Goal: Information Seeking & Learning: Learn about a topic

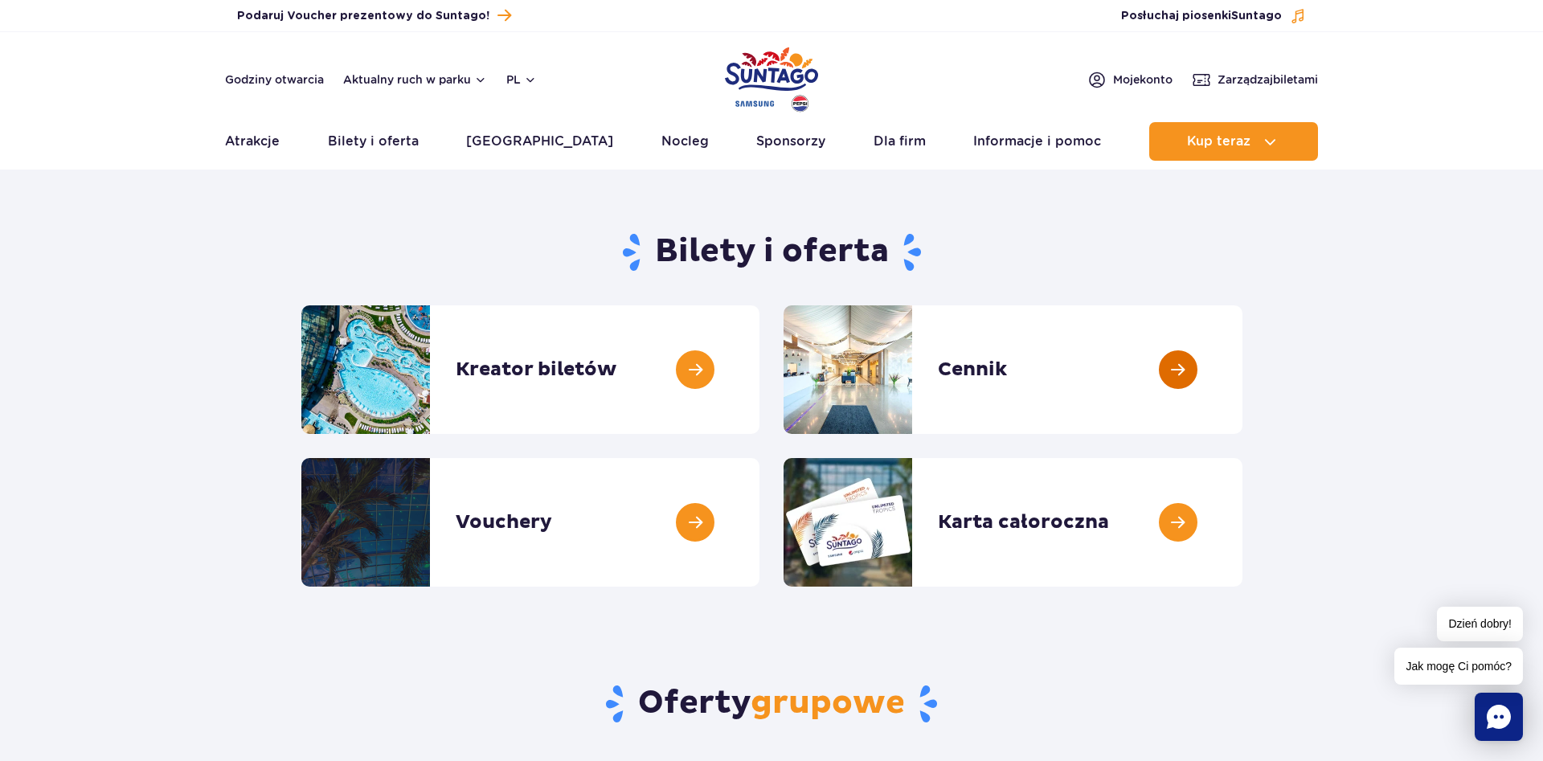
click at [1243, 381] on link at bounding box center [1243, 369] width 0 height 129
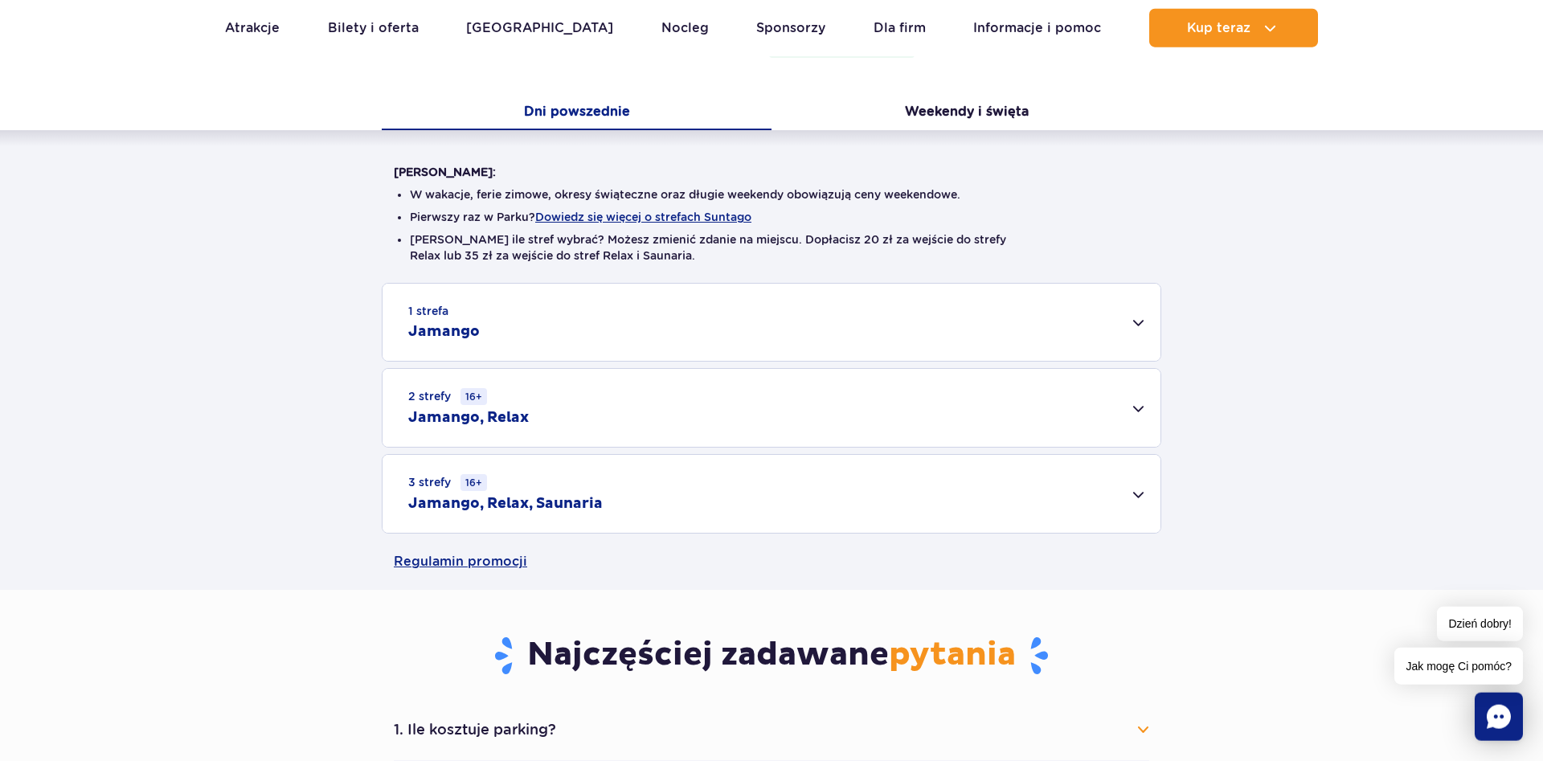
scroll to position [246, 0]
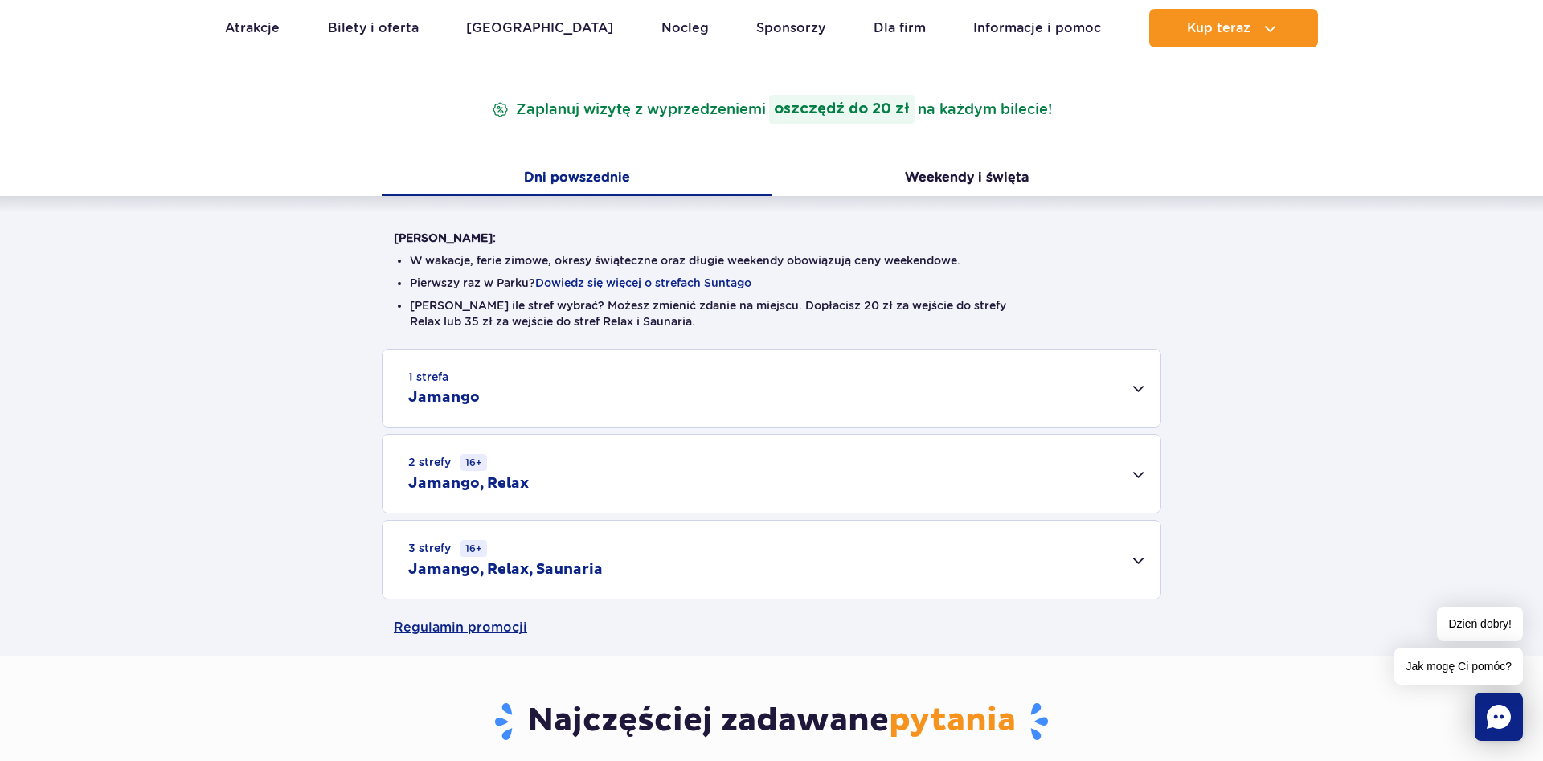
click at [650, 396] on div "1 strefa Jamango" at bounding box center [772, 388] width 778 height 77
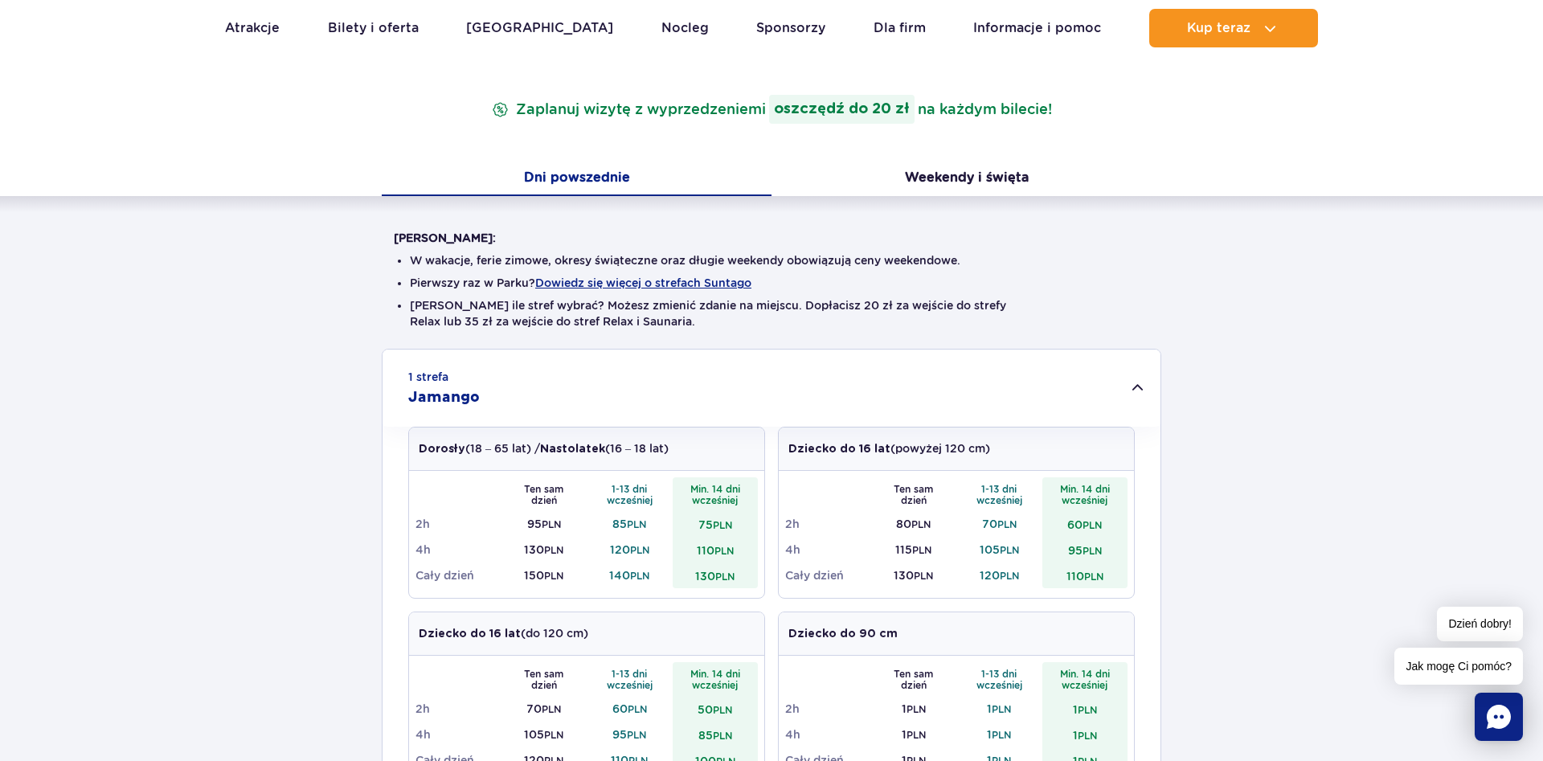
click at [654, 374] on div "1 strefa Jamango" at bounding box center [772, 388] width 778 height 77
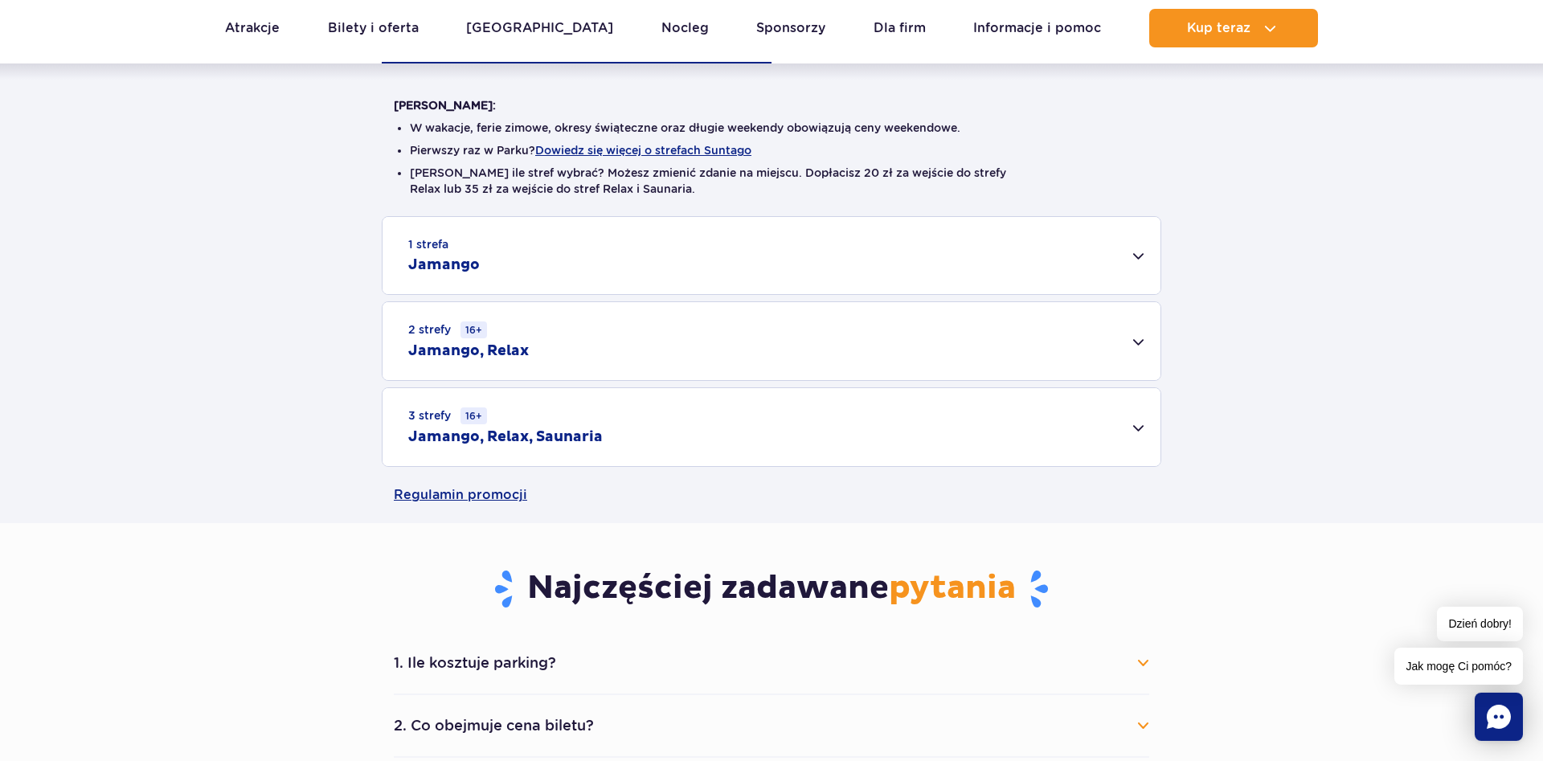
scroll to position [410, 0]
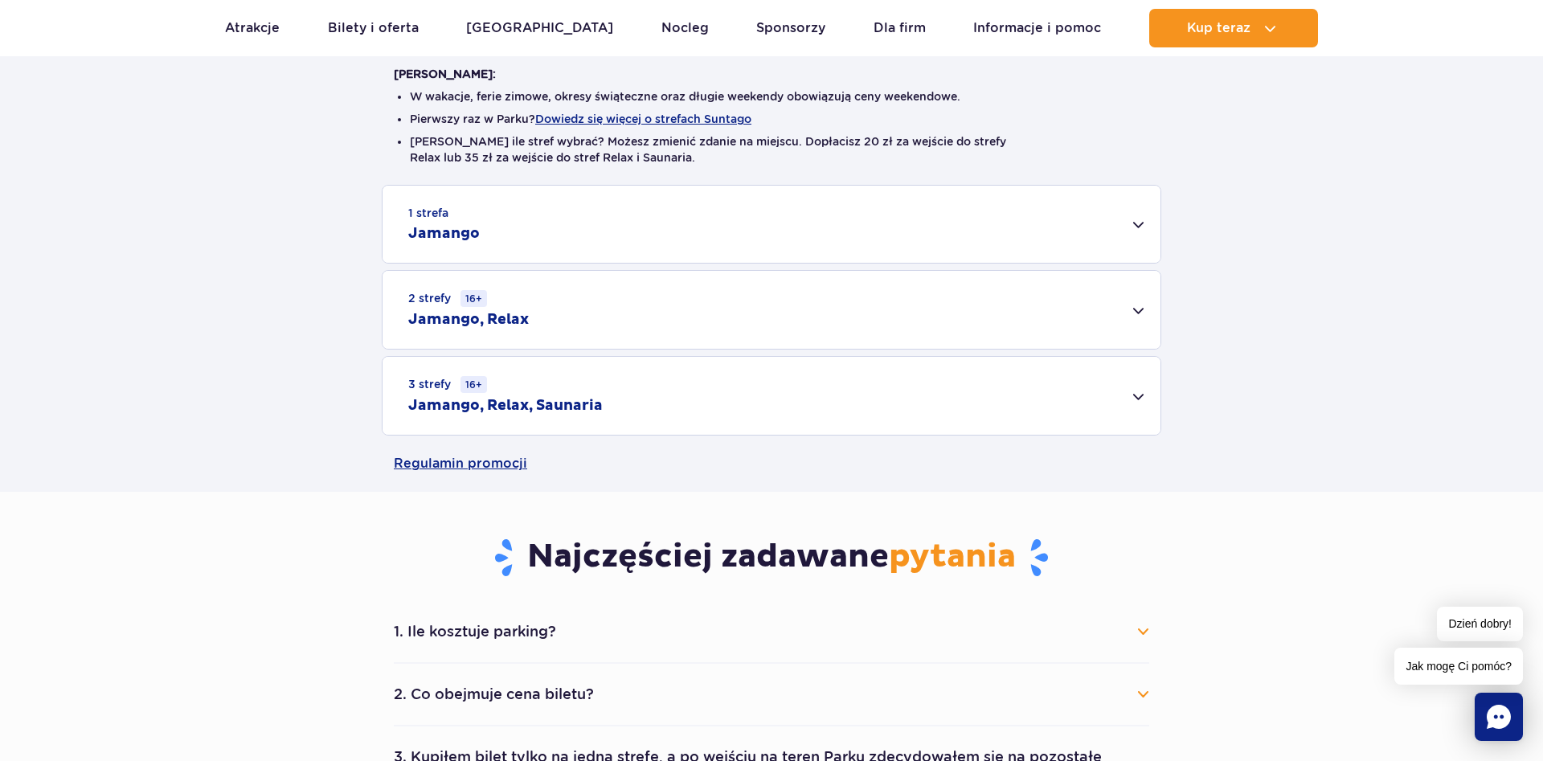
click at [670, 392] on div "3 strefy 16+ Jamango, Relax, Saunaria" at bounding box center [772, 396] width 778 height 78
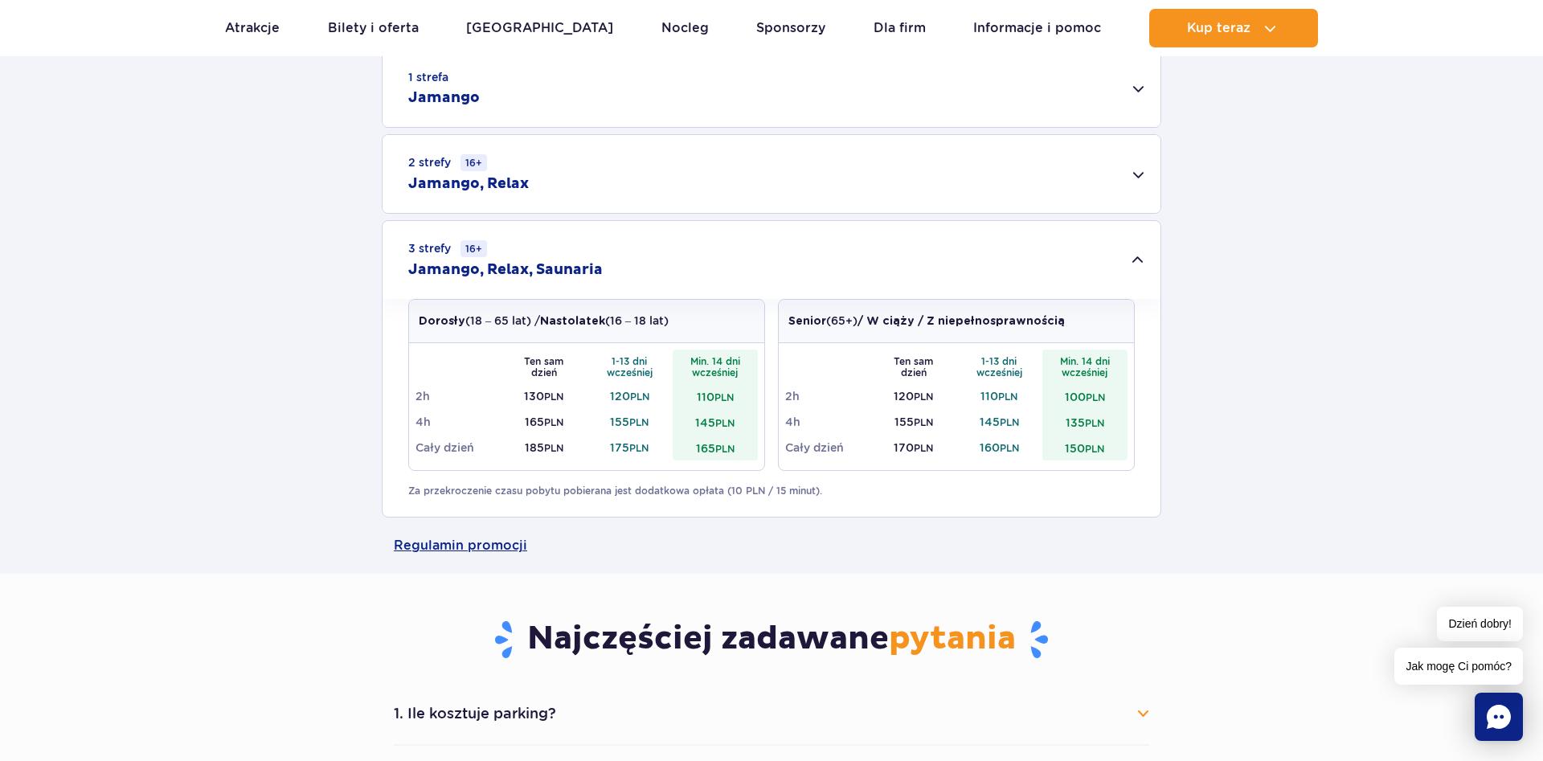
scroll to position [574, 0]
